Goal: Transaction & Acquisition: Obtain resource

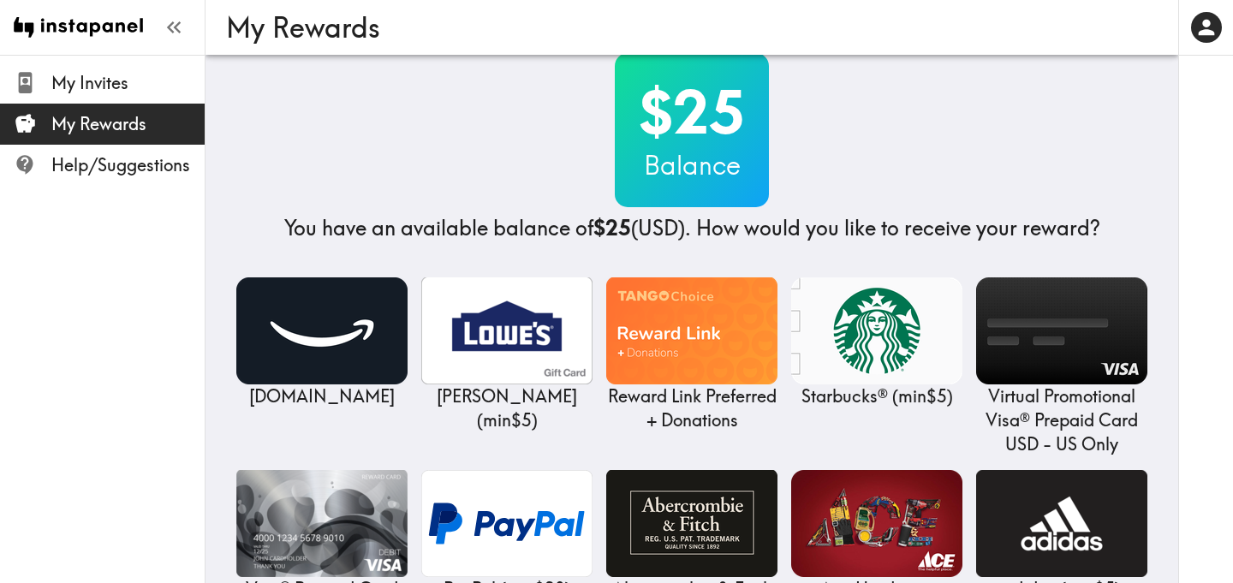
scroll to position [30, 0]
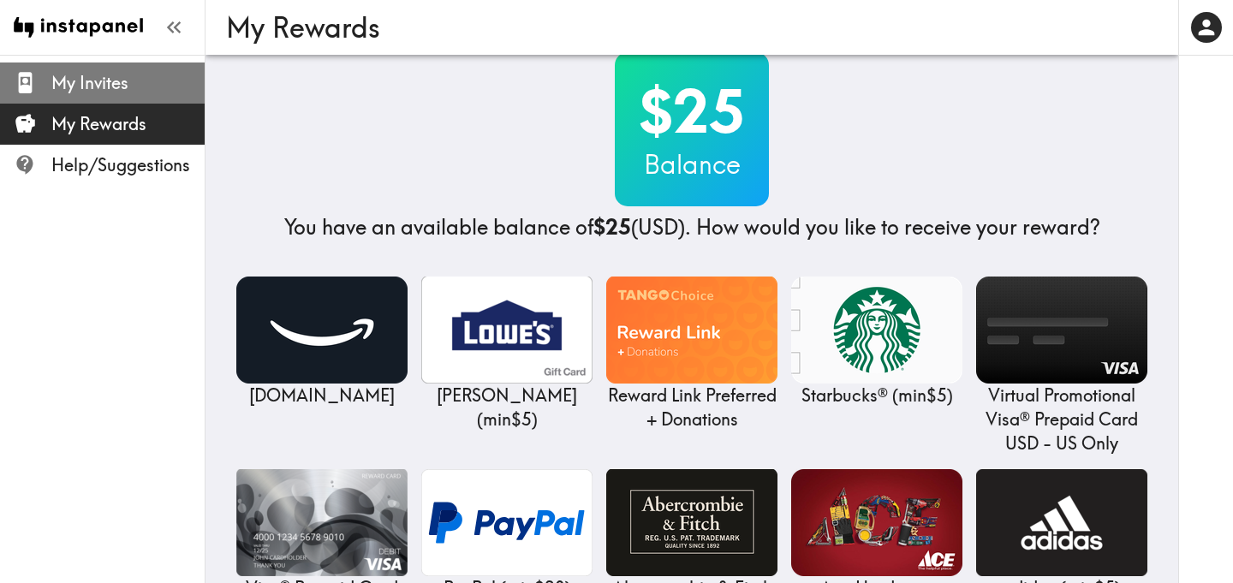
click at [94, 88] on span "My Invites" at bounding box center [127, 83] width 153 height 24
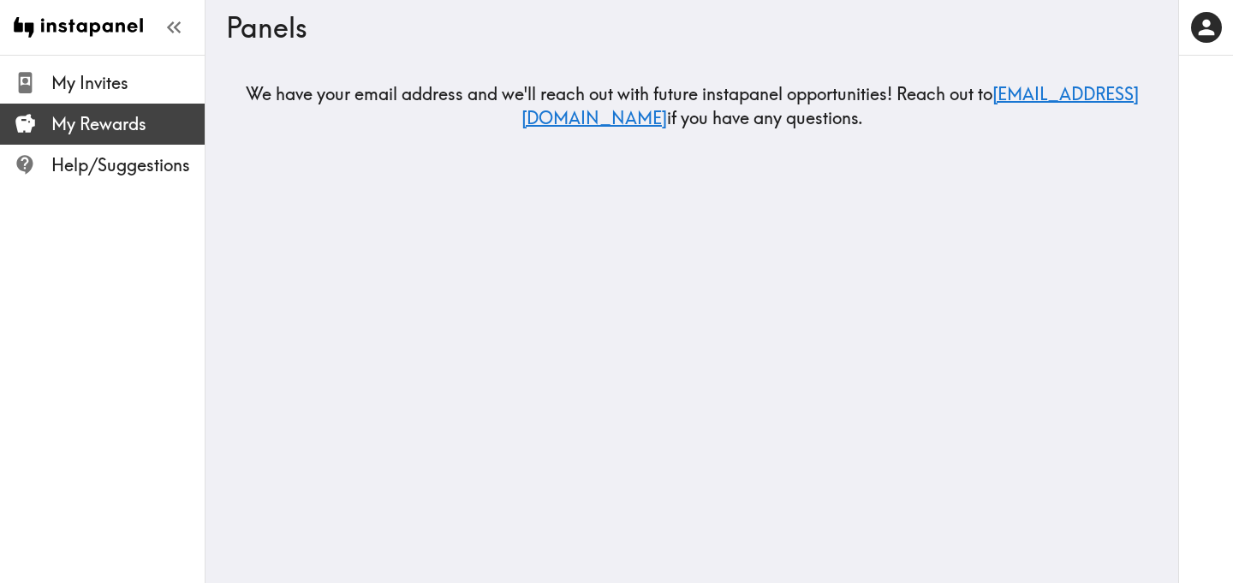
click at [103, 123] on span "My Rewards" at bounding box center [127, 124] width 153 height 24
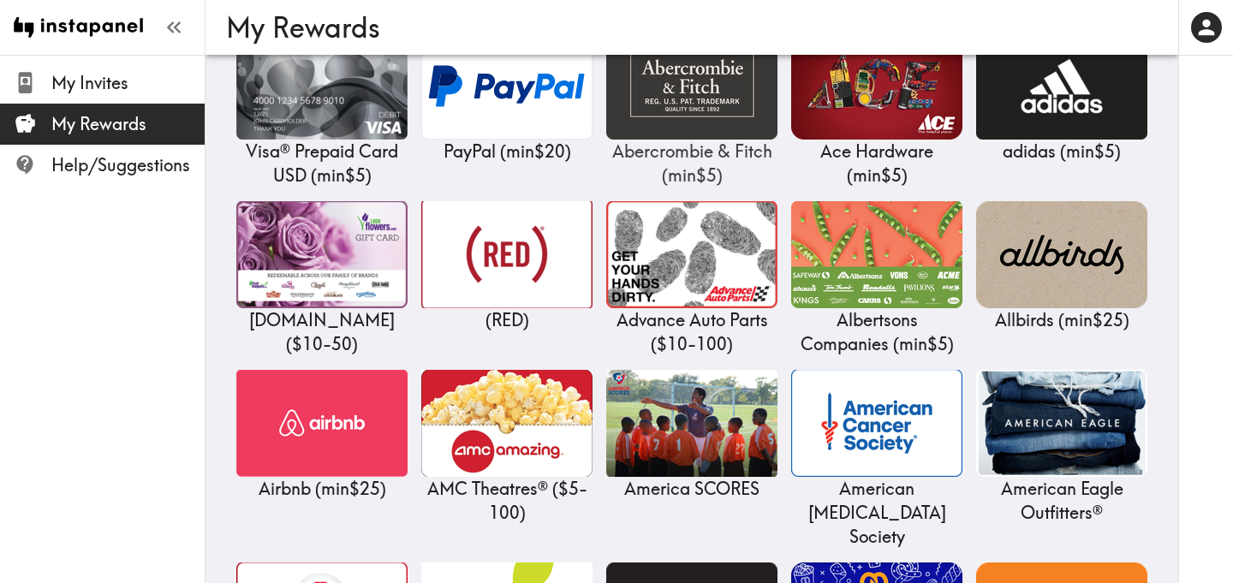
scroll to position [343, 0]
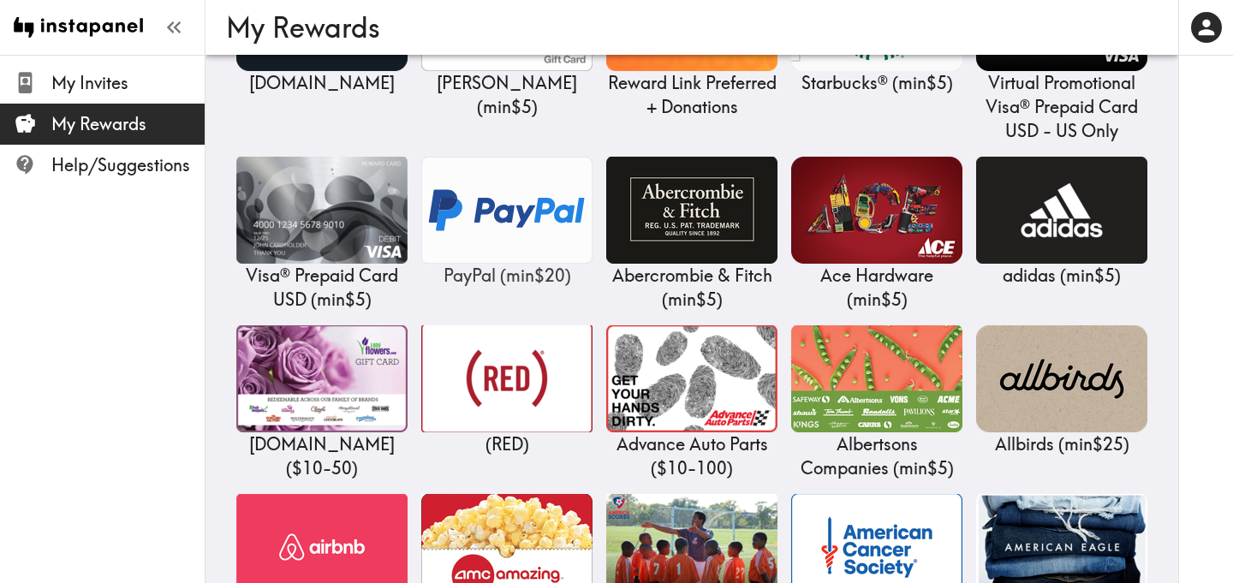
click at [512, 223] on img at bounding box center [506, 210] width 171 height 107
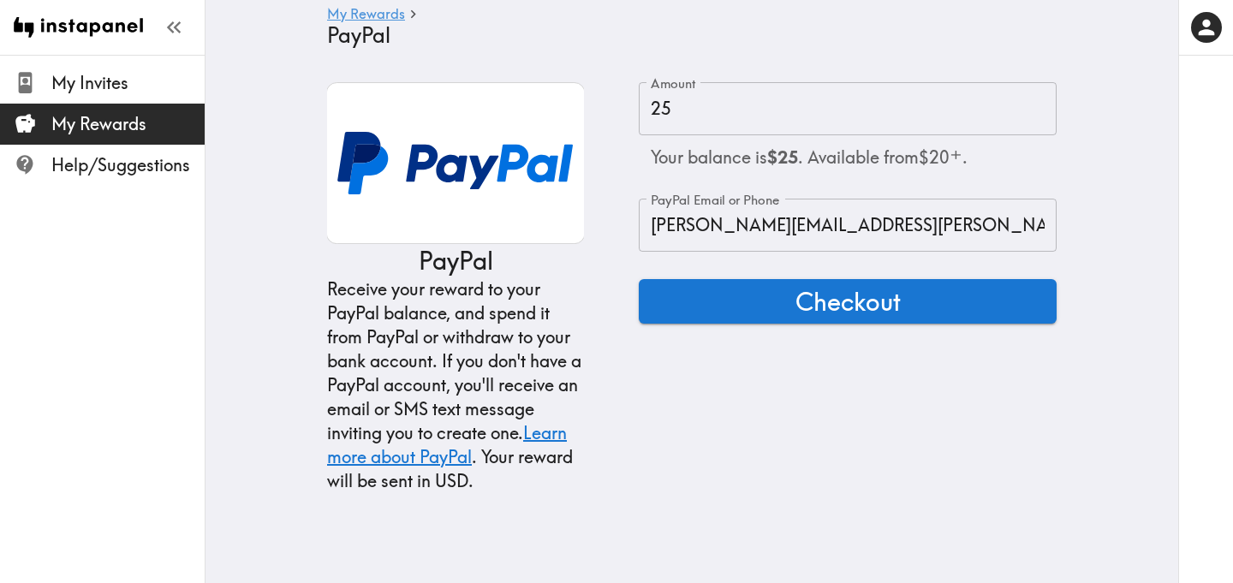
click at [113, 120] on span "My Rewards" at bounding box center [127, 124] width 153 height 24
click at [377, 15] on link "My Rewards" at bounding box center [366, 15] width 78 height 16
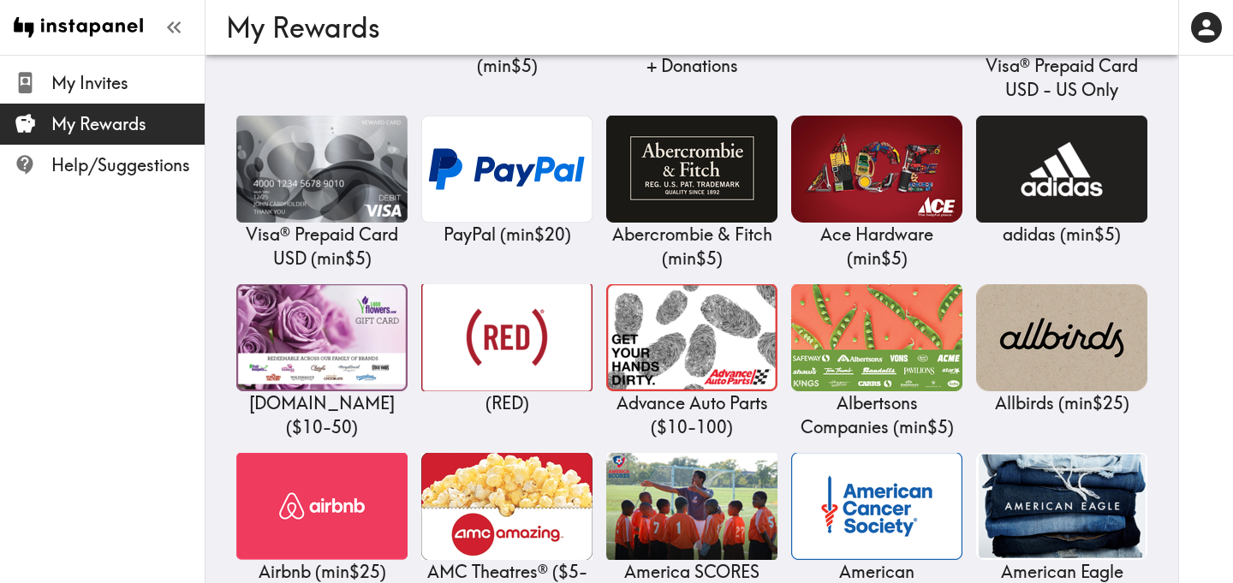
scroll to position [385, 0]
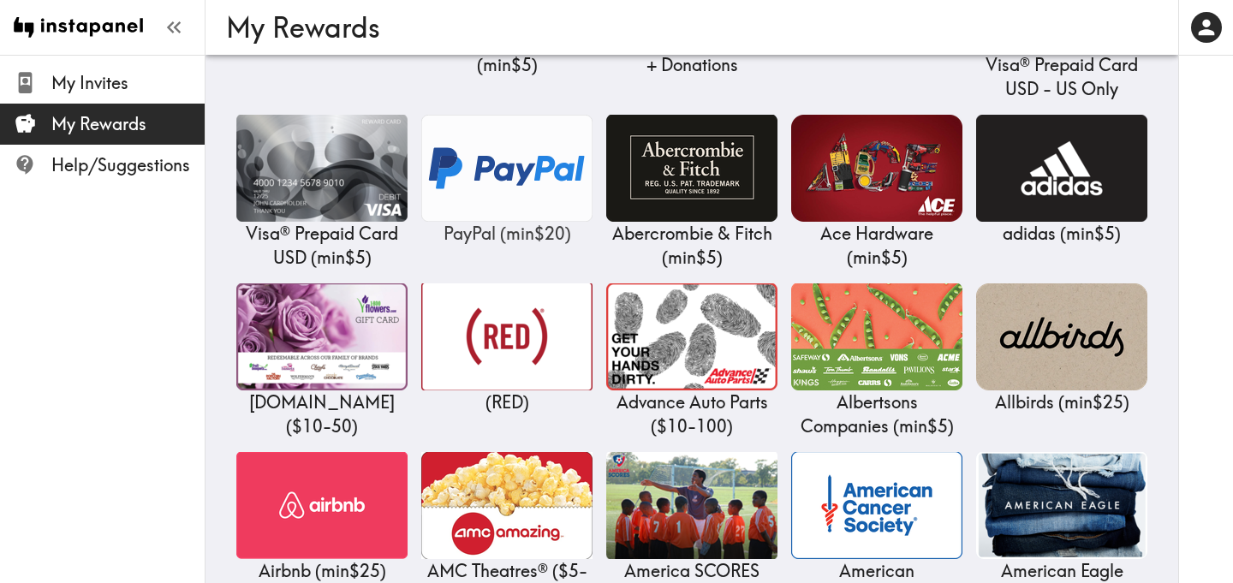
click at [455, 179] on img at bounding box center [506, 168] width 171 height 107
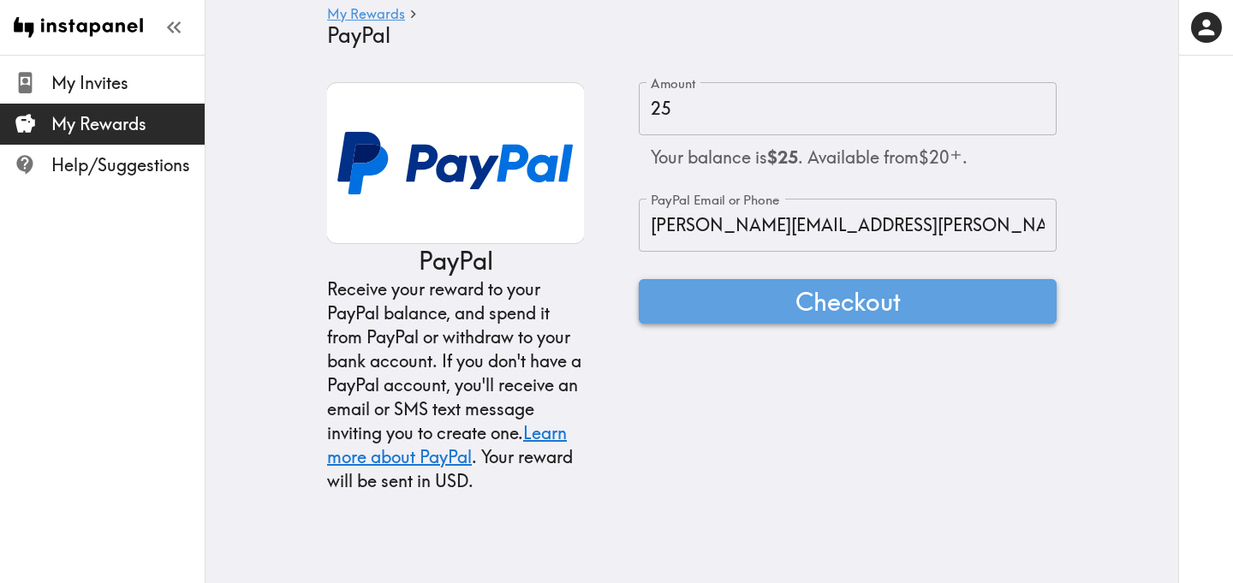
click at [820, 315] on span "Checkout" at bounding box center [848, 301] width 105 height 34
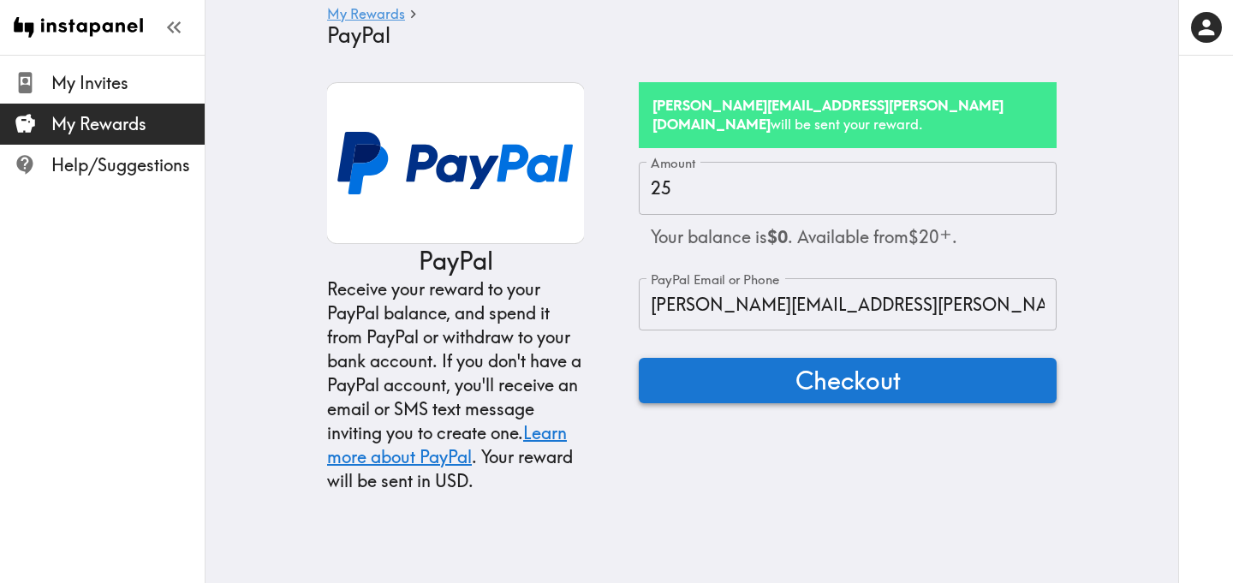
click at [852, 365] on span "Checkout" at bounding box center [848, 380] width 105 height 34
